Goal: Task Accomplishment & Management: Manage account settings

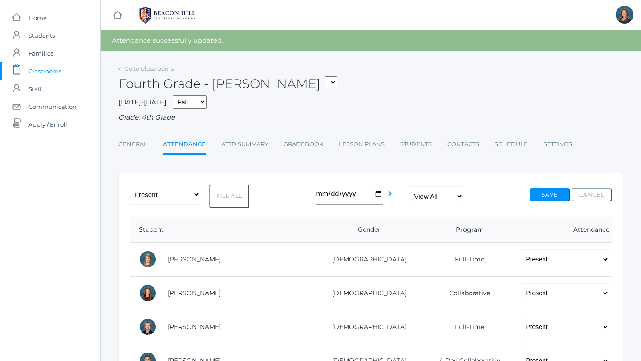
click at [313, 198] on div "-- Present Present-At-Home Tardy Excused Tardy Unexcused Absent Excused Absent …" at bounding box center [371, 197] width 482 height 24
click at [389, 195] on icon "chevron_right" at bounding box center [390, 193] width 11 height 11
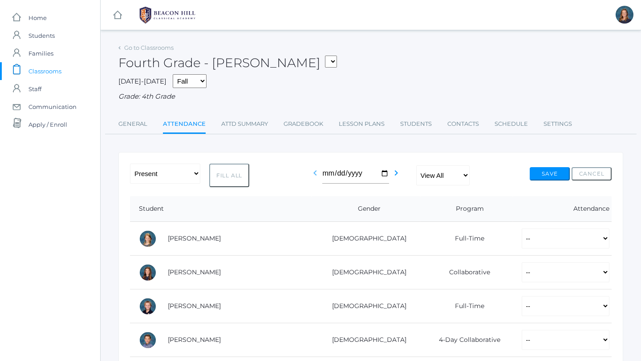
click at [315, 173] on icon "chevron_left" at bounding box center [315, 173] width 11 height 11
click at [311, 176] on div "-- Present Present-At-Home Tardy Excused Tardy Unexcused Absent Excused Absent …" at bounding box center [371, 176] width 482 height 24
click at [312, 176] on div "-- Present Present-At-Home Tardy Excused Tardy Unexcused Absent Excused Absent …" at bounding box center [371, 176] width 482 height 24
click at [313, 174] on div "-- Present Present-At-Home Tardy Excused Tardy Unexcused Absent Excused Absent …" at bounding box center [371, 176] width 482 height 24
click at [389, 173] on icon "chevron_right" at bounding box center [390, 173] width 11 height 11
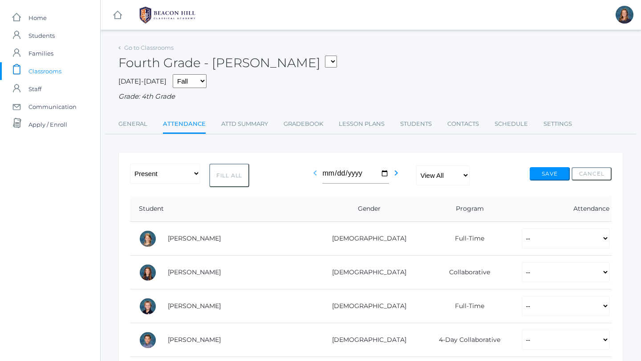
click at [314, 175] on icon "chevron_left" at bounding box center [315, 173] width 11 height 11
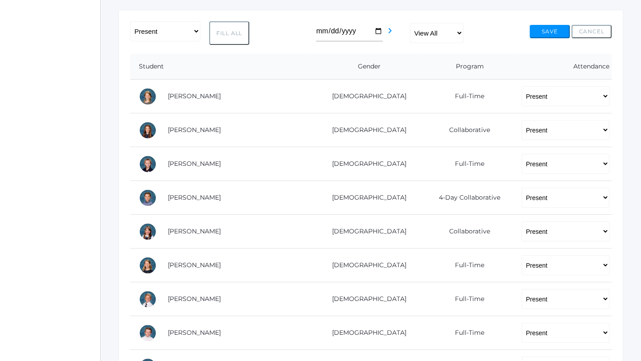
scroll to position [145, 0]
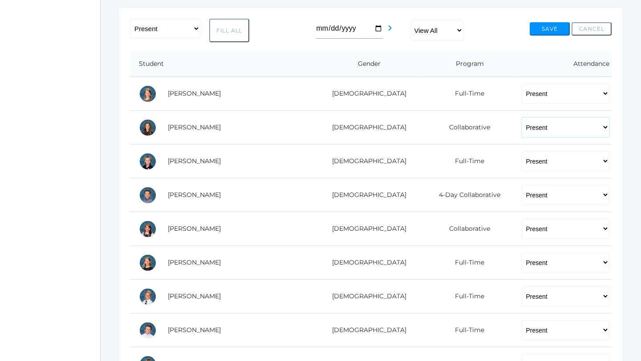
click at [541, 126] on select "-- Present Present-At-Home Tardy Excused Tardy Unexcused Absent Excused Absent …" at bounding box center [566, 128] width 88 height 20
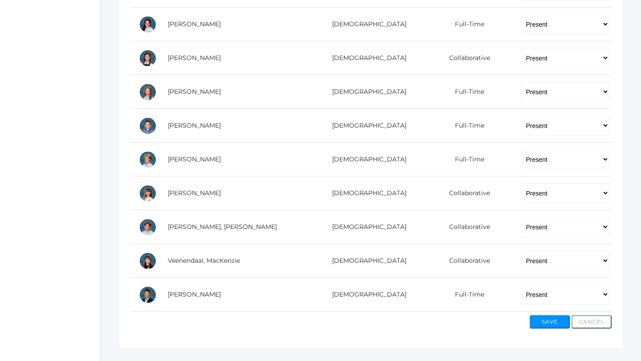
scroll to position [539, 0]
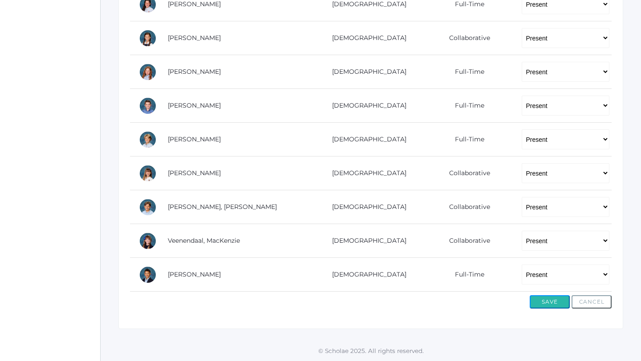
click at [544, 304] on button "Save" at bounding box center [550, 302] width 40 height 13
